Goal: Task Accomplishment & Management: Manage account settings

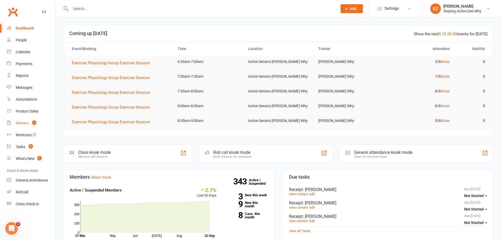
click at [29, 120] on link "Waivers 1" at bounding box center [31, 123] width 49 height 12
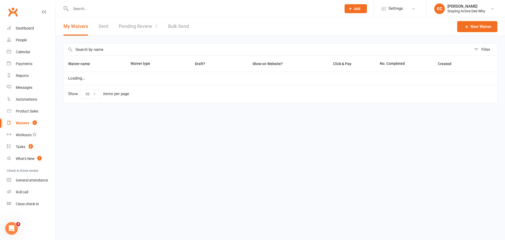
click at [147, 28] on link "Pending Review 1" at bounding box center [138, 26] width 39 height 18
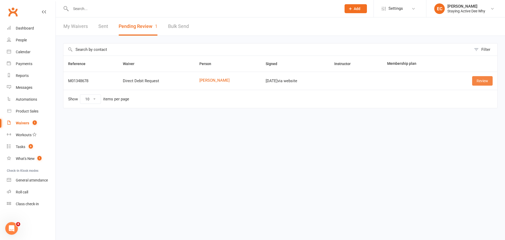
click at [475, 82] on link "Review" at bounding box center [482, 80] width 21 height 9
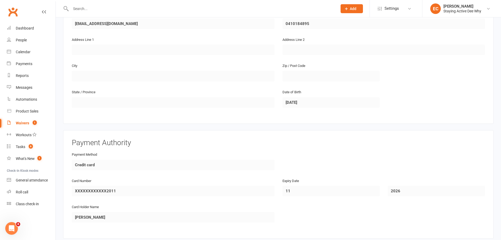
scroll to position [234, 0]
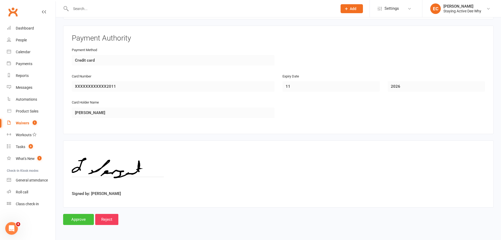
click at [78, 221] on input "Approve" at bounding box center [78, 219] width 31 height 11
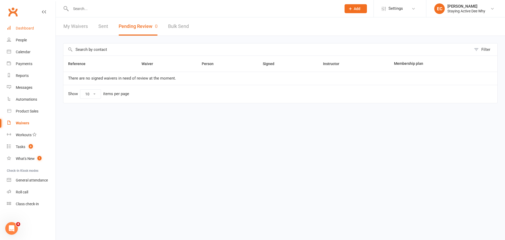
click at [39, 29] on link "Dashboard" at bounding box center [31, 28] width 49 height 12
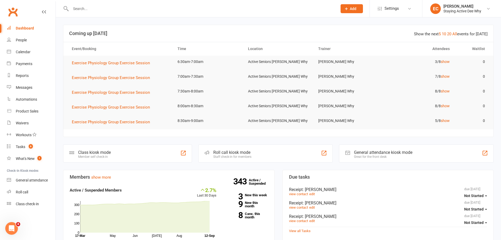
click at [259, 158] on div "Roll call kiosk mode Staff check-in for members" at bounding box center [265, 153] width 134 height 18
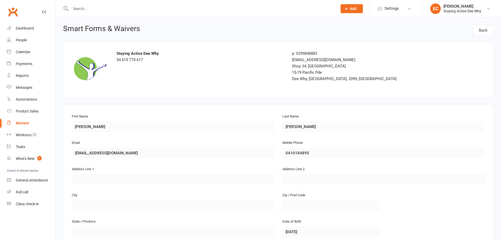
click at [86, 10] on input "text" at bounding box center [201, 8] width 265 height 7
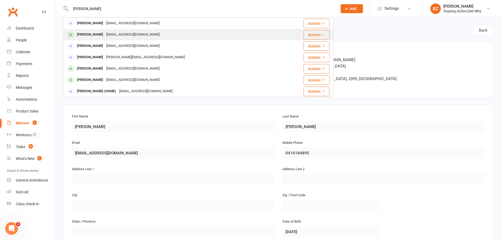
type input "lorraine s"
click at [82, 36] on div "[PERSON_NAME]" at bounding box center [90, 35] width 29 height 8
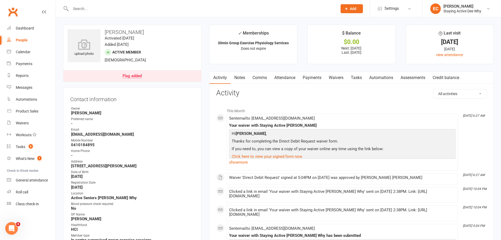
click at [306, 80] on link "Payments" at bounding box center [312, 78] width 26 height 12
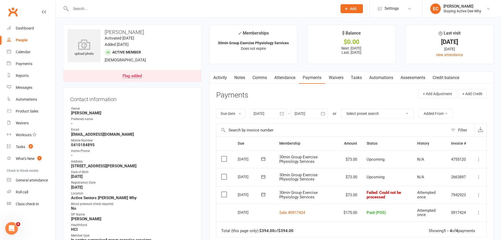
click at [264, 195] on icon at bounding box center [263, 194] width 5 height 5
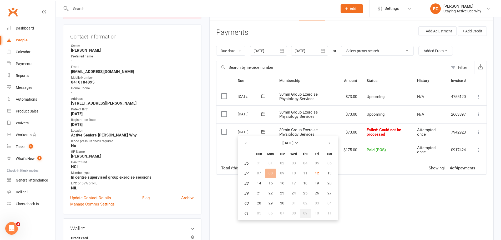
scroll to position [79, 0]
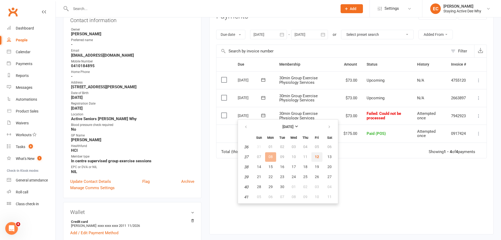
click at [318, 158] on span "12" at bounding box center [317, 156] width 4 height 4
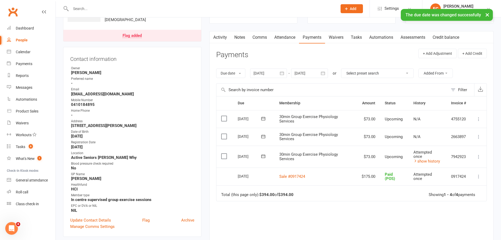
scroll to position [0, 0]
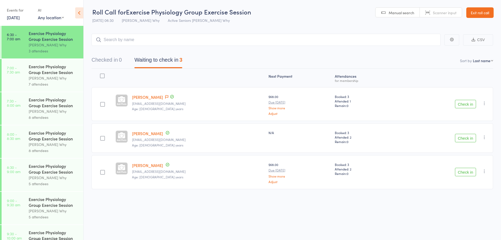
click at [462, 105] on button "Check in" at bounding box center [465, 104] width 21 height 8
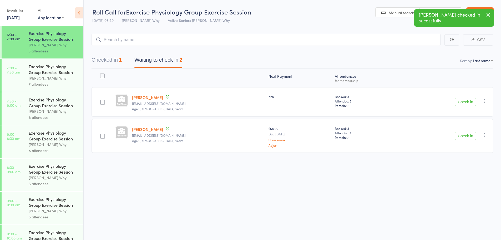
click at [462, 105] on button "Check in" at bounding box center [465, 102] width 21 height 8
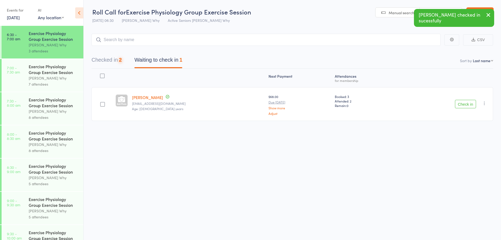
click at [462, 105] on button "Check in" at bounding box center [465, 104] width 21 height 8
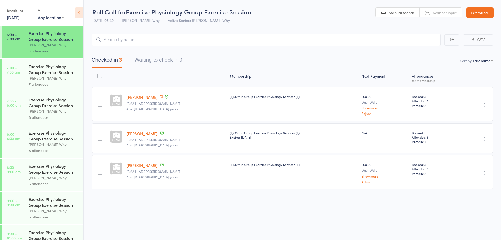
click at [473, 11] on link "Exit roll call" at bounding box center [479, 12] width 27 height 11
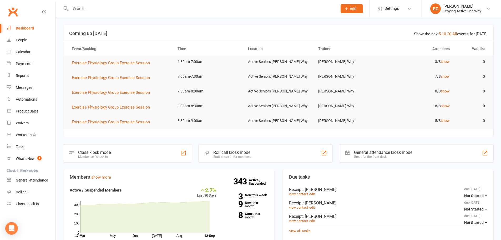
click at [85, 4] on div at bounding box center [198, 8] width 271 height 17
click at [79, 7] on input "text" at bounding box center [201, 8] width 265 height 7
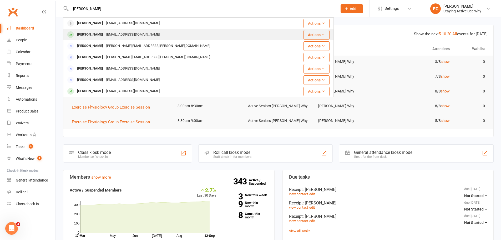
type input "[PERSON_NAME]"
click at [85, 34] on div "[PERSON_NAME]" at bounding box center [90, 35] width 29 height 8
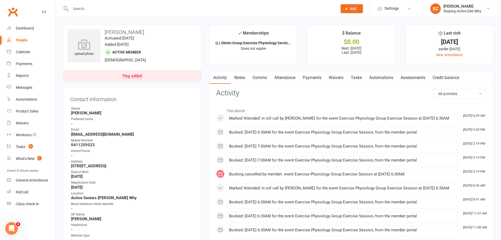
click at [304, 77] on link "Payments" at bounding box center [312, 78] width 26 height 12
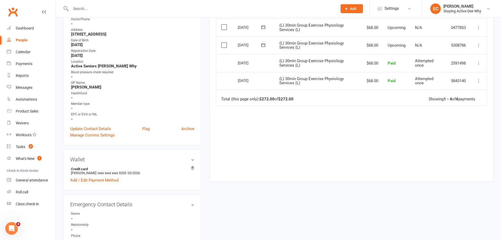
scroll to position [53, 0]
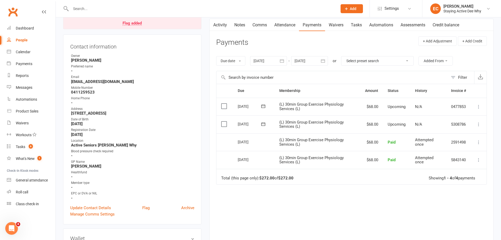
click at [263, 62] on div at bounding box center [268, 60] width 37 height 9
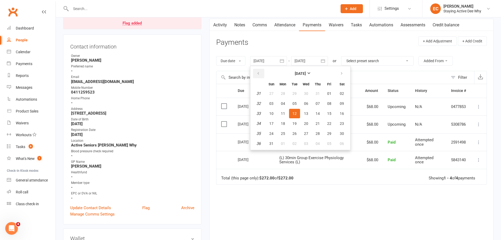
click at [260, 77] on button "button" at bounding box center [258, 73] width 11 height 9
click at [270, 93] on button "29" at bounding box center [271, 93] width 11 height 9
type input "29 Jun 2025"
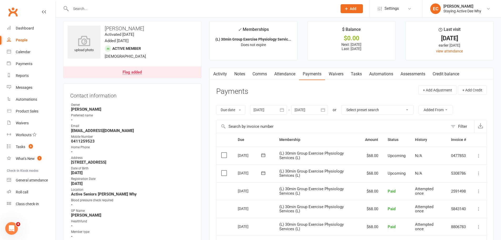
scroll to position [0, 0]
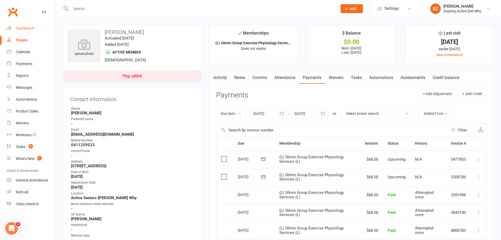
click at [19, 24] on link "Dashboard" at bounding box center [31, 28] width 49 height 12
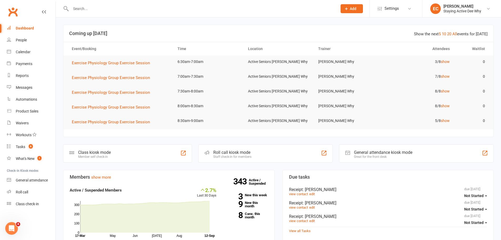
click at [116, 8] on input "text" at bounding box center [201, 8] width 265 height 7
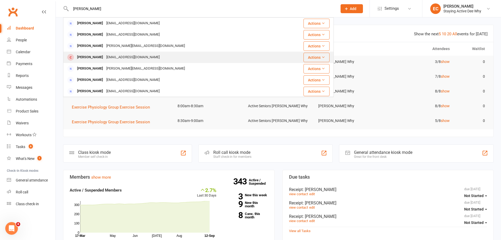
type input "parker"
click at [110, 54] on div "jimparker26@yahoo.com.au" at bounding box center [133, 57] width 57 height 8
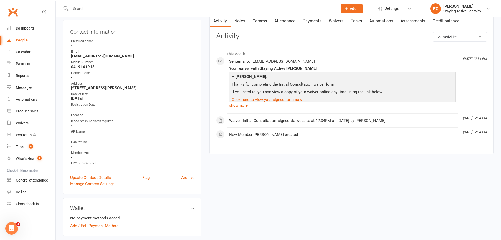
scroll to position [53, 0]
click at [92, 173] on div "Contact information Owner Preferred name - Email jimparker26@yahoo.com.au Mobil…" at bounding box center [132, 106] width 138 height 174
click at [90, 177] on link "Update Contact Details" at bounding box center [90, 177] width 41 height 6
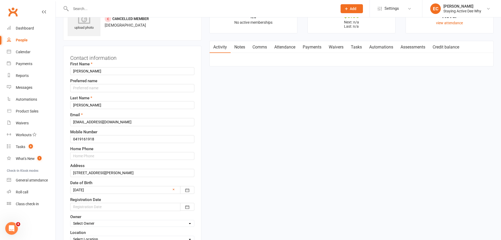
scroll to position [25, 0]
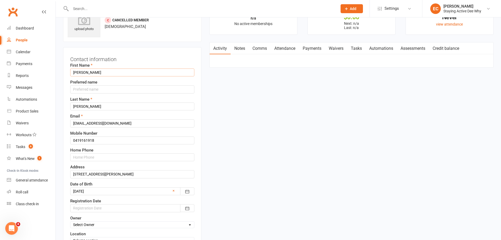
drag, startPoint x: 100, startPoint y: 73, endPoint x: 71, endPoint y: 70, distance: 28.8
click at [71, 70] on input "JAMES" at bounding box center [132, 72] width 124 height 8
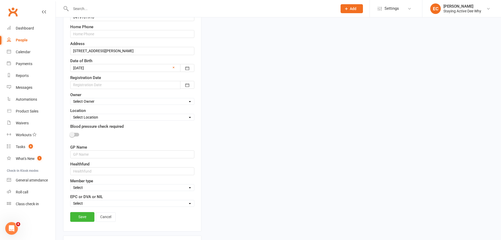
scroll to position [156, 0]
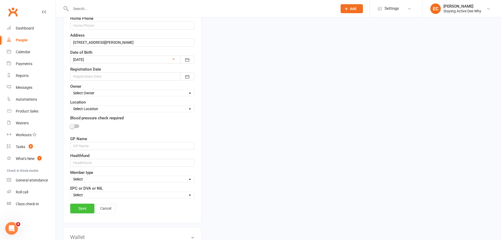
type input "James"
click at [88, 210] on link "Save" at bounding box center [82, 207] width 24 height 9
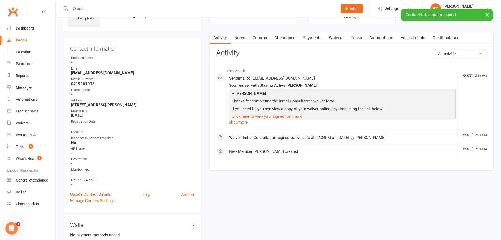
scroll to position [25, 0]
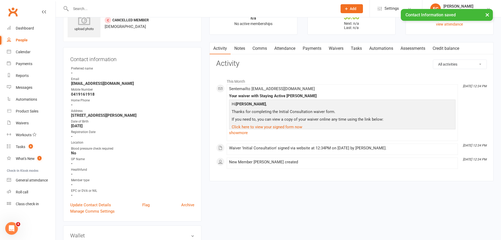
click at [340, 49] on link "Waivers" at bounding box center [336, 48] width 22 height 12
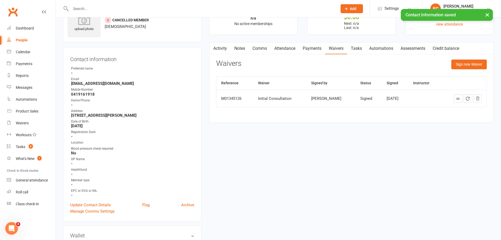
click at [456, 98] on icon at bounding box center [458, 99] width 4 height 4
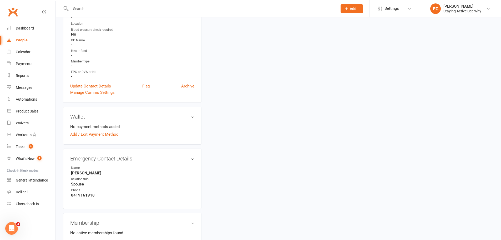
scroll to position [77, 0]
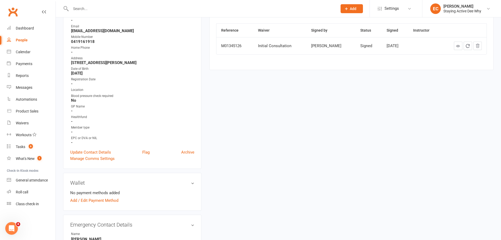
click at [89, 8] on input "text" at bounding box center [201, 8] width 265 height 7
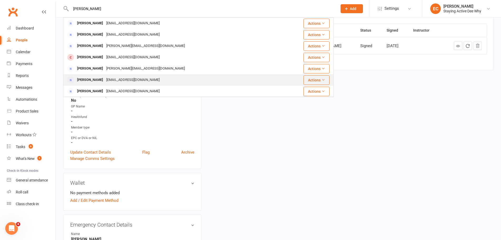
type input "parker"
click at [98, 80] on div "Robyn Parker" at bounding box center [90, 80] width 29 height 8
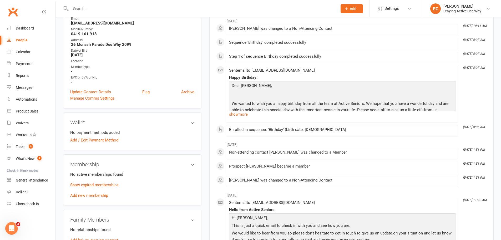
scroll to position [79, 0]
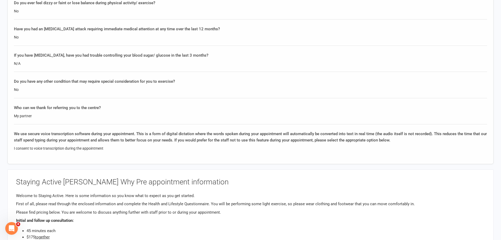
scroll to position [1000, 0]
